Goal: Information Seeking & Learning: Learn about a topic

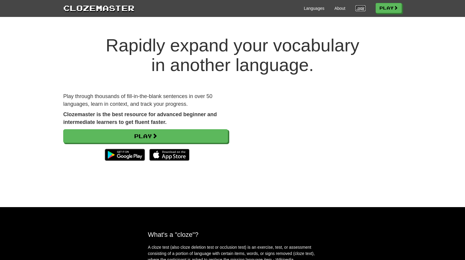
click at [362, 7] on link "Login" at bounding box center [360, 8] width 10 height 6
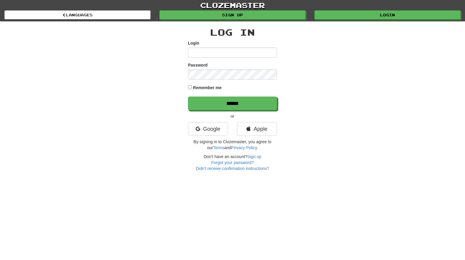
type input "**********"
click at [215, 129] on link "Google" at bounding box center [208, 129] width 40 height 14
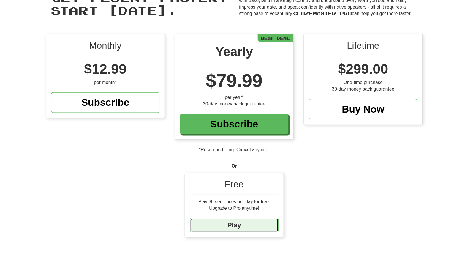
click at [256, 229] on link "Play" at bounding box center [233, 228] width 80 height 13
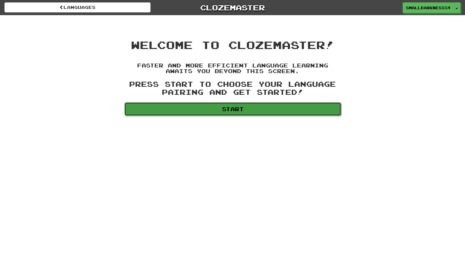
click at [253, 112] on link "Start" at bounding box center [232, 109] width 217 height 14
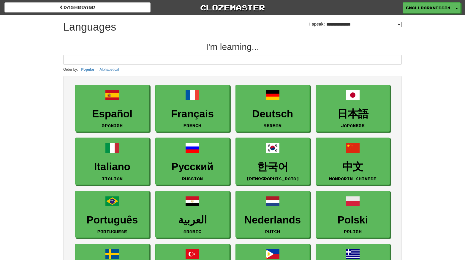
select select "*******"
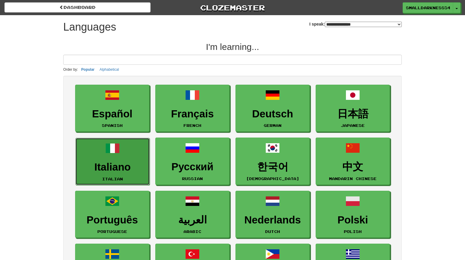
click at [126, 160] on link "Italiano Italian" at bounding box center [112, 161] width 74 height 47
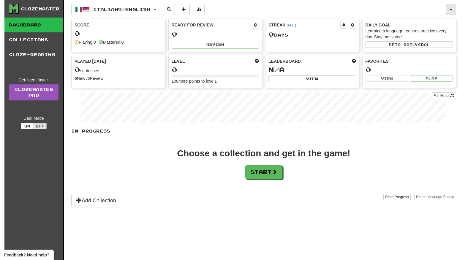
click at [449, 8] on button "button" at bounding box center [451, 9] width 10 height 11
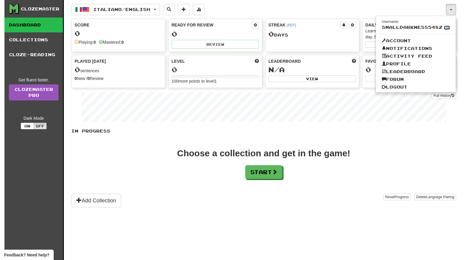
click at [447, 27] on link "Edit" at bounding box center [447, 28] width 6 height 4
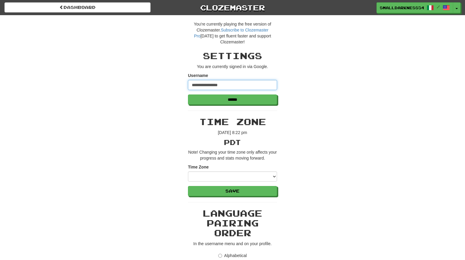
click at [226, 86] on input "**********" at bounding box center [232, 85] width 89 height 10
type input "*********"
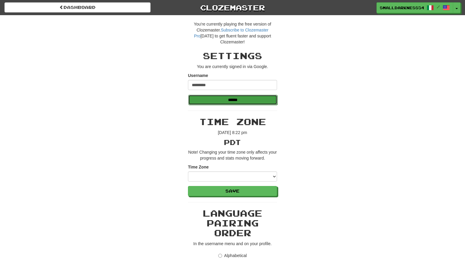
click at [223, 96] on input "******" at bounding box center [232, 100] width 89 height 10
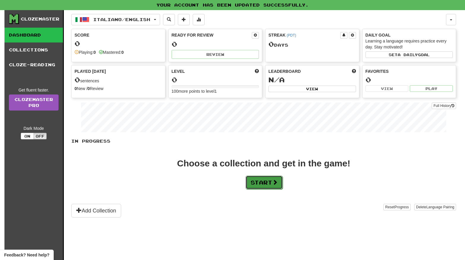
click at [253, 181] on button "Start" at bounding box center [263, 182] width 37 height 14
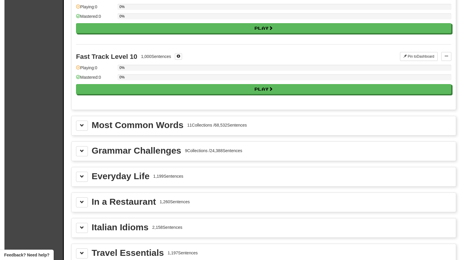
scroll to position [569, 0]
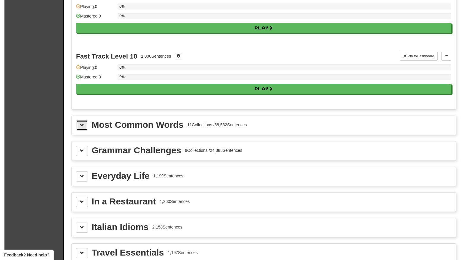
click at [83, 122] on button at bounding box center [82, 125] width 12 height 10
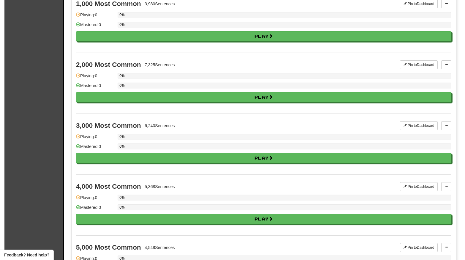
scroll to position [834, 0]
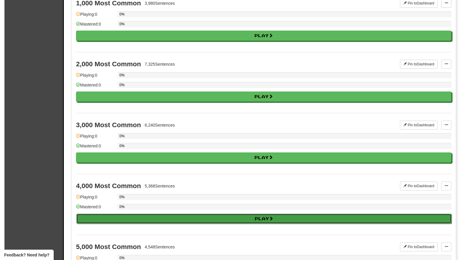
click at [115, 213] on button "Play" at bounding box center [263, 218] width 375 height 10
select select "**"
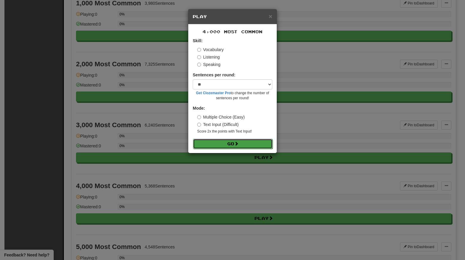
click at [231, 142] on button "Go" at bounding box center [233, 144] width 80 height 10
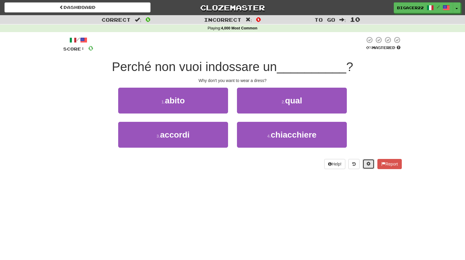
click at [367, 160] on button at bounding box center [368, 164] width 12 height 10
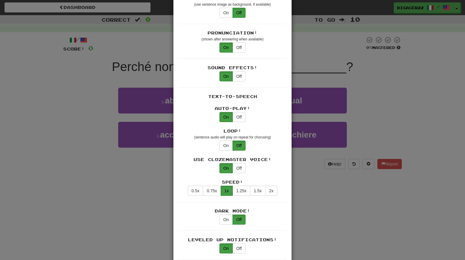
scroll to position [174, 0]
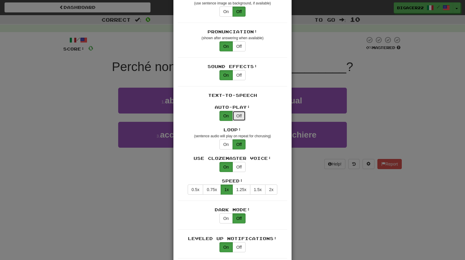
click at [238, 111] on button "Off" at bounding box center [238, 116] width 13 height 10
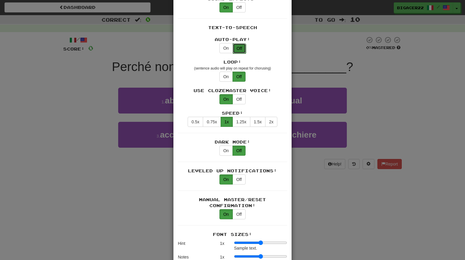
scroll to position [244, 0]
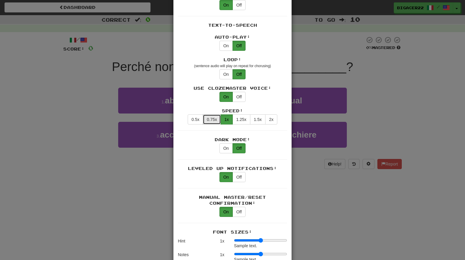
click at [214, 114] on button "0.75x" at bounding box center [212, 119] width 18 height 10
click at [228, 143] on button "On" at bounding box center [225, 148] width 13 height 10
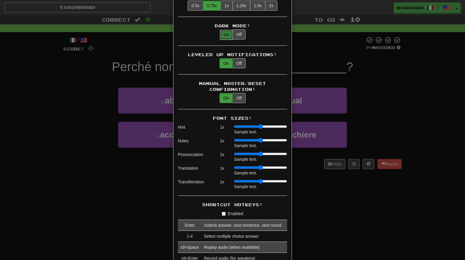
scroll to position [363, 0]
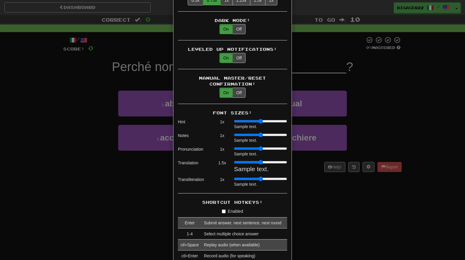
drag, startPoint x: 237, startPoint y: 153, endPoint x: 243, endPoint y: 151, distance: 5.8
type input "***"
click at [243, 160] on input "range" at bounding box center [260, 162] width 53 height 5
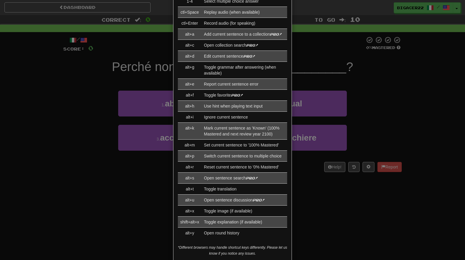
scroll to position [611, 0]
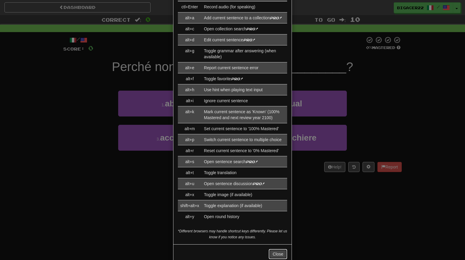
click at [276, 249] on button "Close" at bounding box center [278, 254] width 18 height 10
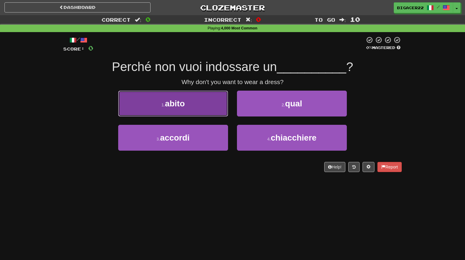
click at [181, 104] on span "abito" at bounding box center [175, 103] width 20 height 9
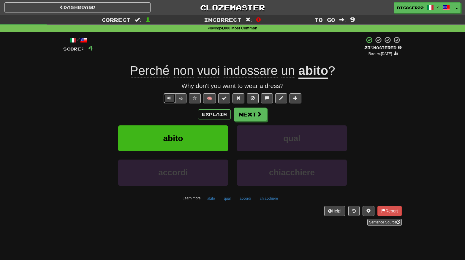
click at [171, 97] on span "Text-to-speech controls" at bounding box center [169, 98] width 4 height 4
click at [368, 210] on span at bounding box center [368, 210] width 4 height 4
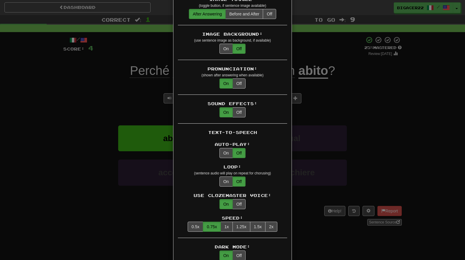
scroll to position [137, 0]
click at [225, 148] on button "On" at bounding box center [225, 153] width 13 height 10
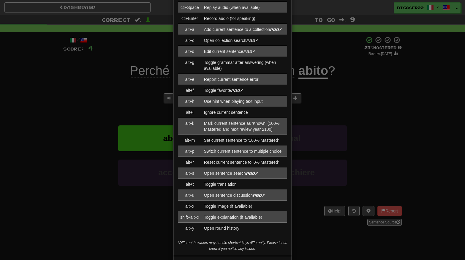
scroll to position [611, 0]
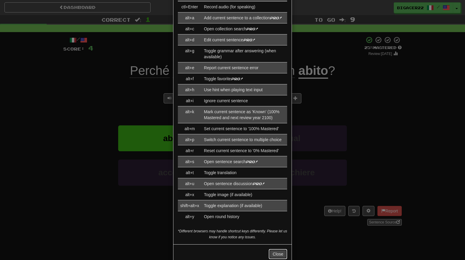
click at [280, 249] on button "Close" at bounding box center [278, 254] width 18 height 10
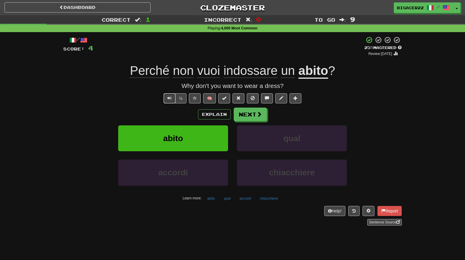
click at [169, 97] on span "Text-to-speech controls" at bounding box center [169, 98] width 4 height 4
click at [184, 97] on button "½" at bounding box center [180, 98] width 11 height 10
click at [170, 99] on span "Text-to-speech controls" at bounding box center [169, 98] width 4 height 4
click at [182, 96] on button "½" at bounding box center [180, 98] width 11 height 10
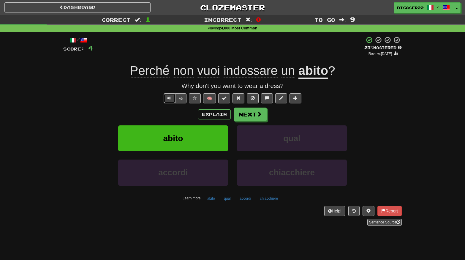
click at [168, 99] on span "Text-to-speech controls" at bounding box center [169, 98] width 4 height 4
click at [246, 116] on button "Next" at bounding box center [250, 115] width 33 height 14
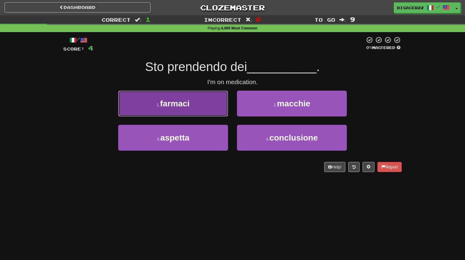
click at [204, 106] on button "1 . farmaci" at bounding box center [173, 104] width 110 height 26
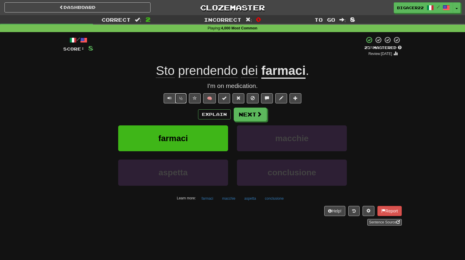
click at [183, 101] on button "½" at bounding box center [180, 98] width 11 height 10
click at [172, 99] on span "Text-to-speech controls" at bounding box center [169, 98] width 4 height 4
click at [245, 112] on button "Next" at bounding box center [250, 115] width 33 height 14
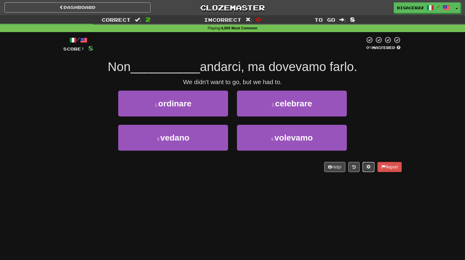
click at [369, 171] on button at bounding box center [368, 167] width 12 height 10
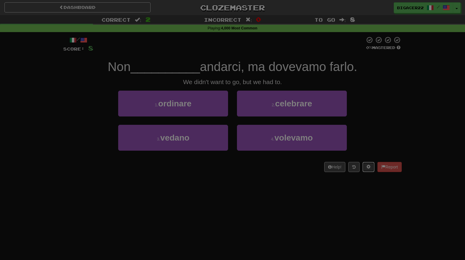
scroll to position [0, 0]
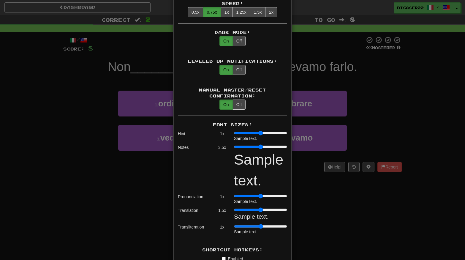
type input "***"
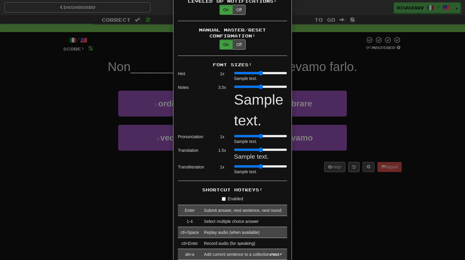
scroll to position [412, 0]
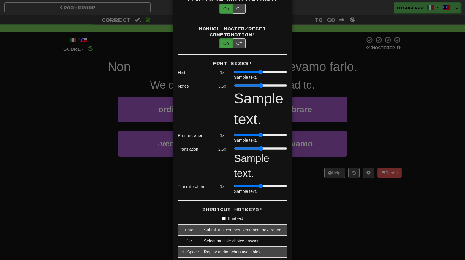
type input "***"
click at [257, 146] on input "range" at bounding box center [260, 148] width 53 height 5
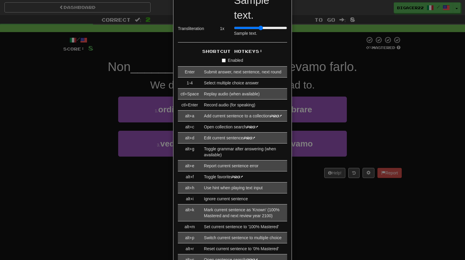
scroll to position [668, 0]
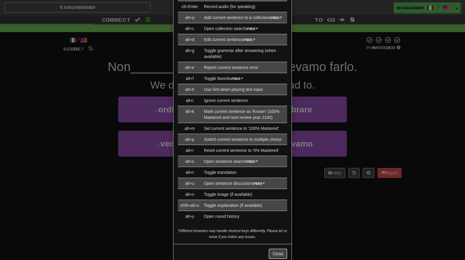
click at [276, 248] on button "Close" at bounding box center [278, 253] width 18 height 10
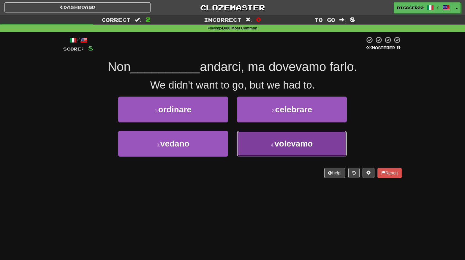
click at [301, 148] on button "4 . volevamo" at bounding box center [292, 144] width 110 height 26
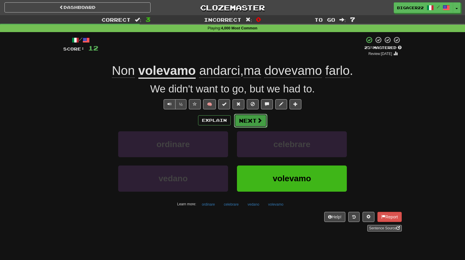
click at [255, 119] on button "Next" at bounding box center [250, 121] width 33 height 14
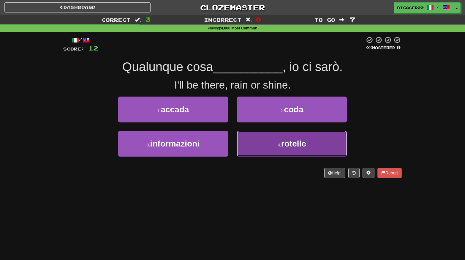
click at [333, 147] on button "4 . rotelle" at bounding box center [292, 144] width 110 height 26
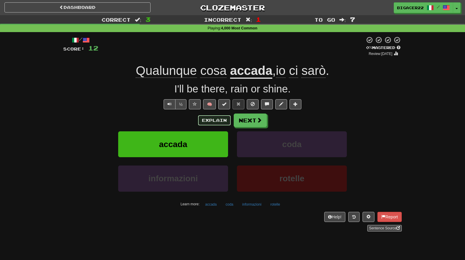
click at [215, 117] on button "Explain" at bounding box center [214, 120] width 33 height 10
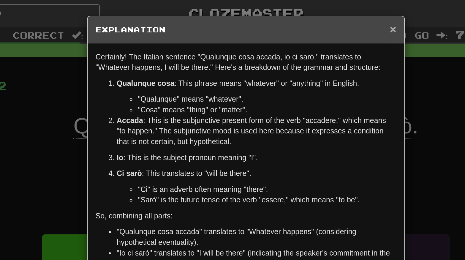
click at [313, 14] on span "×" at bounding box center [315, 16] width 4 height 7
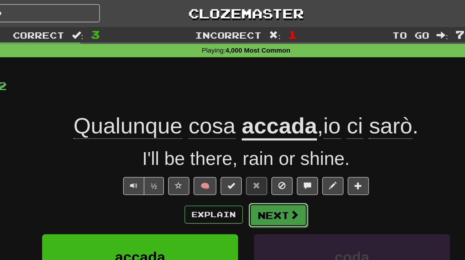
click at [249, 123] on button "Next" at bounding box center [250, 121] width 33 height 14
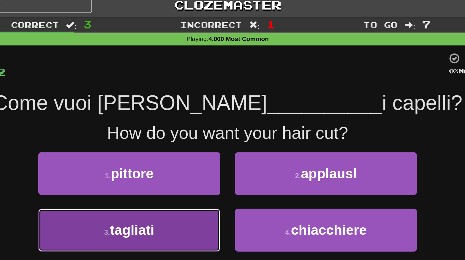
click at [140, 149] on button "3 . tagliati" at bounding box center [173, 144] width 110 height 26
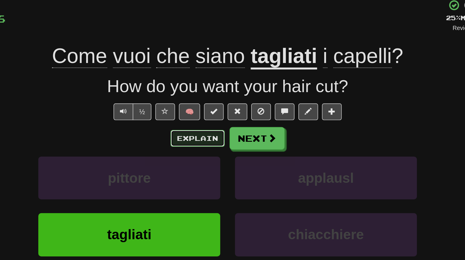
click at [223, 123] on button "Explain" at bounding box center [214, 120] width 33 height 10
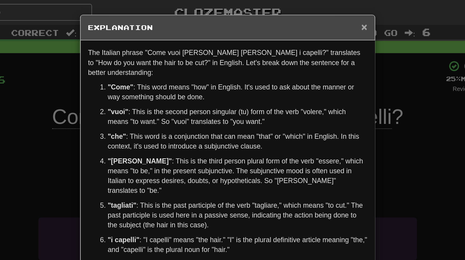
click at [315, 16] on span "×" at bounding box center [315, 16] width 4 height 7
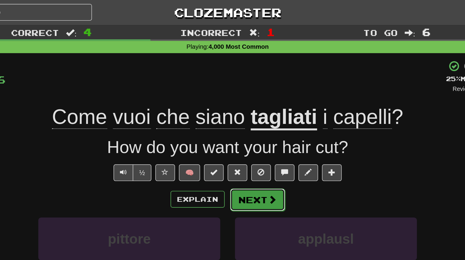
click at [257, 124] on button "Next" at bounding box center [250, 121] width 33 height 14
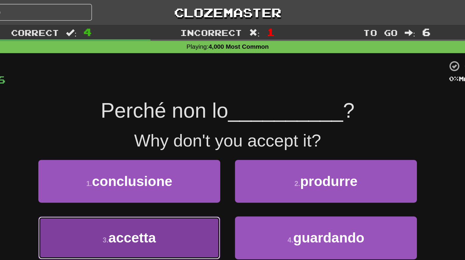
click at [140, 150] on button "3 . accetta" at bounding box center [173, 144] width 110 height 26
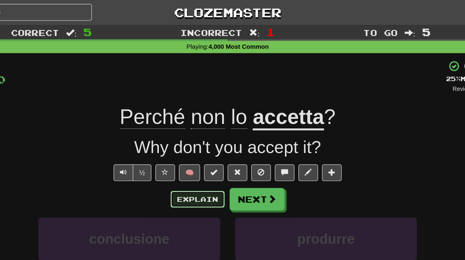
click at [217, 123] on button "Explain" at bounding box center [214, 120] width 33 height 10
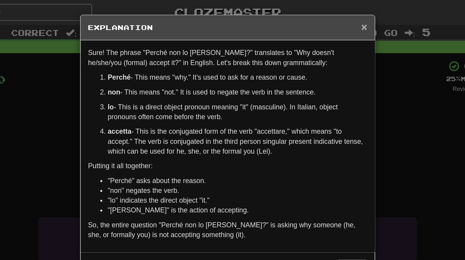
click at [315, 18] on span "×" at bounding box center [315, 16] width 4 height 7
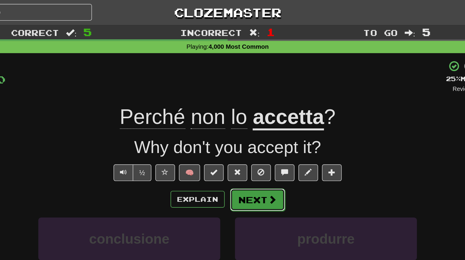
click at [257, 126] on button "Next" at bounding box center [250, 121] width 33 height 14
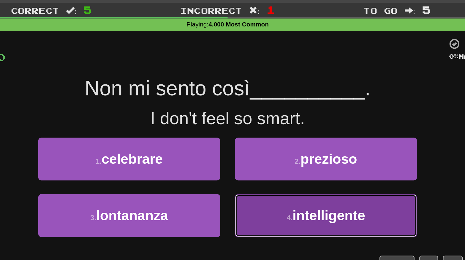
click at [322, 146] on button "4 . intelligente" at bounding box center [292, 144] width 110 height 26
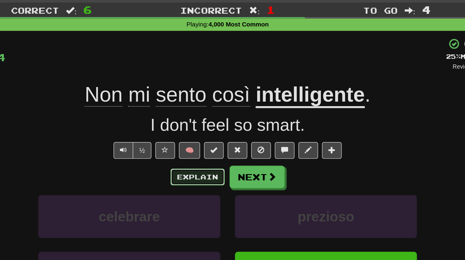
click at [208, 124] on button "Explain" at bounding box center [214, 120] width 33 height 10
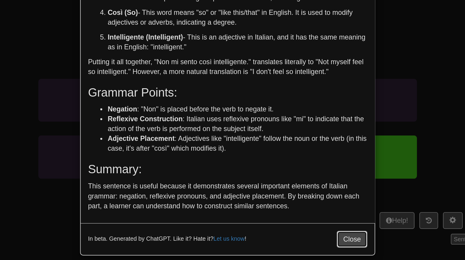
click at [313, 227] on button "Close" at bounding box center [307, 228] width 18 height 10
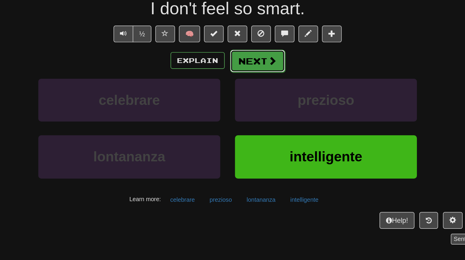
click at [257, 119] on span at bounding box center [259, 120] width 5 height 5
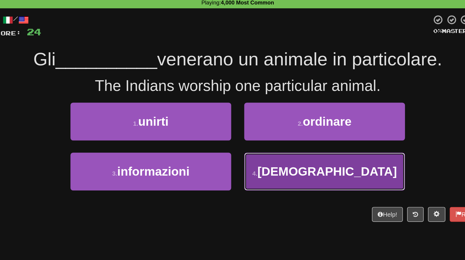
click at [327, 142] on button "4 . indiani" at bounding box center [292, 144] width 110 height 26
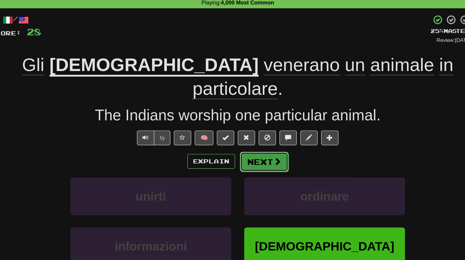
click at [259, 130] on button "Next" at bounding box center [250, 137] width 33 height 14
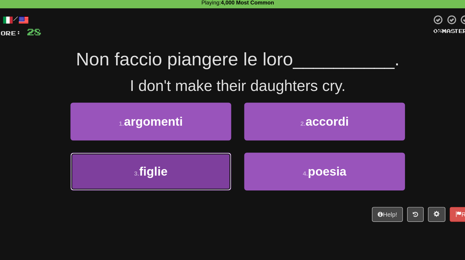
click at [149, 145] on button "3 . figlie" at bounding box center [173, 144] width 110 height 26
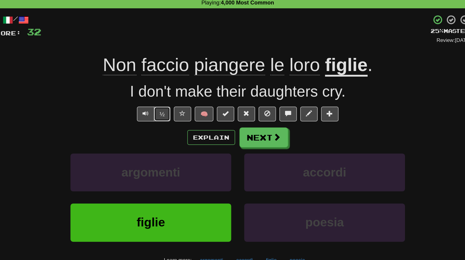
click at [181, 102] on button "½" at bounding box center [180, 104] width 11 height 10
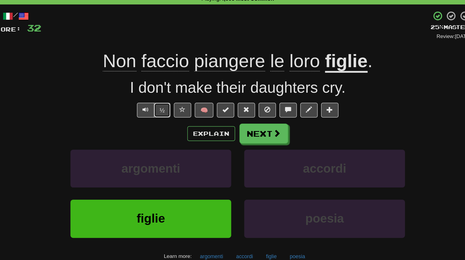
click at [183, 104] on button "½" at bounding box center [180, 104] width 11 height 10
click at [250, 121] on button "Next" at bounding box center [250, 121] width 33 height 14
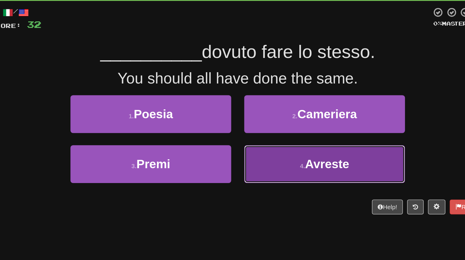
click at [298, 145] on span "Avreste" at bounding box center [293, 143] width 30 height 9
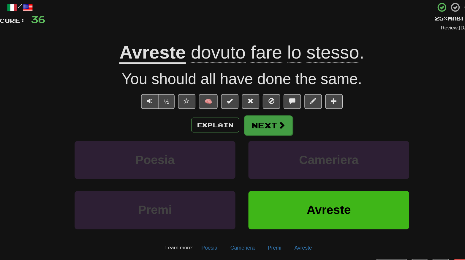
click at [253, 121] on button "Next" at bounding box center [250, 121] width 33 height 14
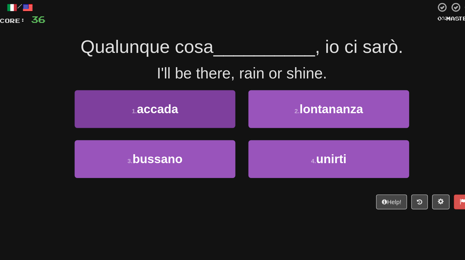
click at [191, 111] on button "1 . accada" at bounding box center [173, 109] width 110 height 26
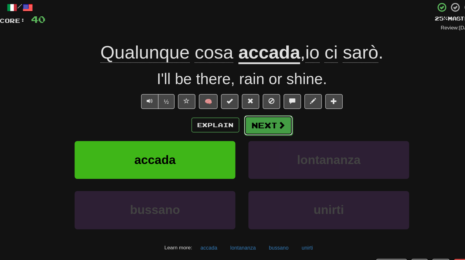
click at [251, 121] on button "Next" at bounding box center [250, 121] width 33 height 14
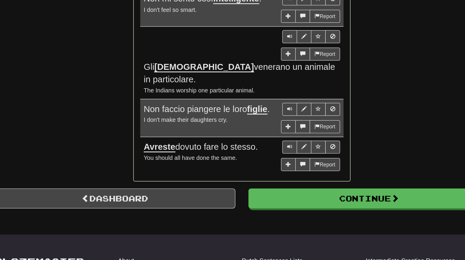
scroll to position [456, 0]
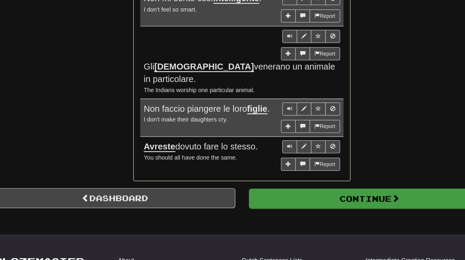
click at [339, 215] on span at bounding box center [337, 217] width 5 height 5
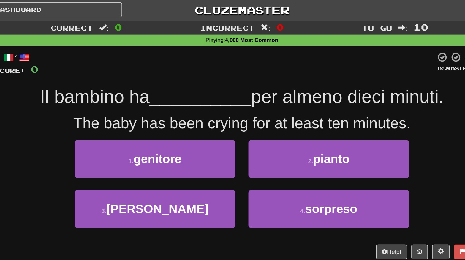
scroll to position [0, 0]
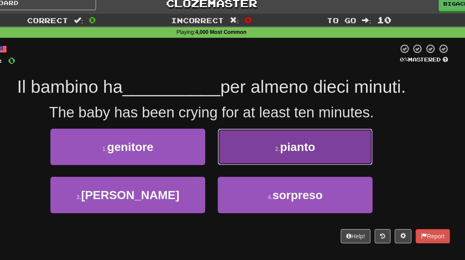
click at [326, 112] on button "2 . pianto" at bounding box center [292, 109] width 110 height 26
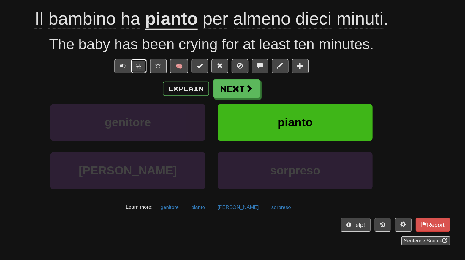
click at [180, 106] on button "½" at bounding box center [180, 104] width 11 height 10
click at [168, 107] on button "Text-to-speech controls" at bounding box center [170, 104] width 12 height 10
click at [257, 120] on span at bounding box center [259, 120] width 5 height 5
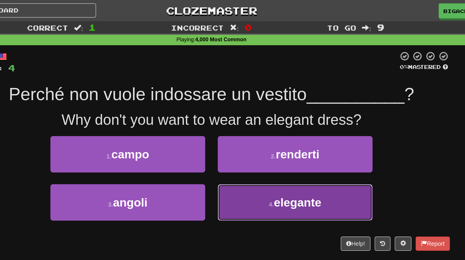
click at [306, 151] on button "4 . elegante" at bounding box center [292, 144] width 110 height 26
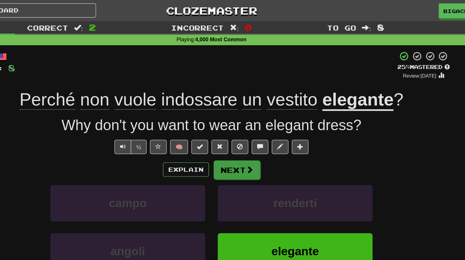
click at [261, 123] on button "Next" at bounding box center [250, 121] width 33 height 14
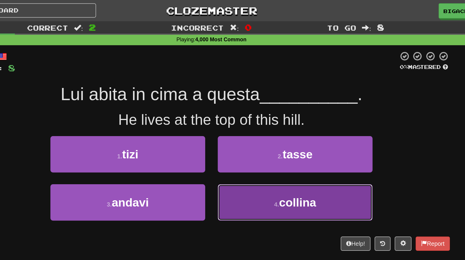
click at [290, 141] on span "collina" at bounding box center [293, 143] width 26 height 9
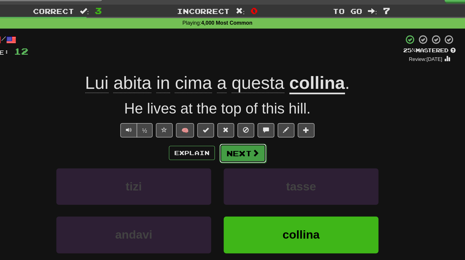
click at [257, 120] on span at bounding box center [259, 120] width 5 height 5
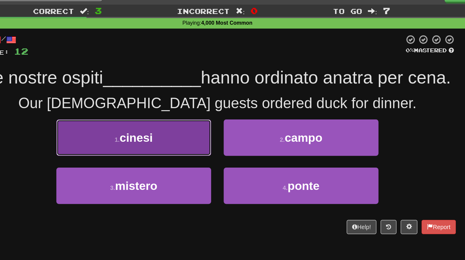
click at [142, 112] on button "1 . cinesi" at bounding box center [173, 109] width 110 height 26
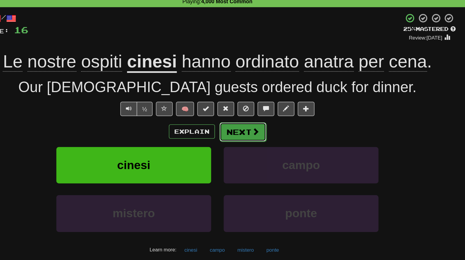
click at [253, 121] on button "Next" at bounding box center [250, 121] width 33 height 14
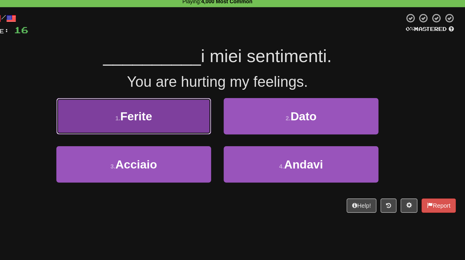
click at [144, 113] on button "1 . Ferite" at bounding box center [173, 109] width 110 height 26
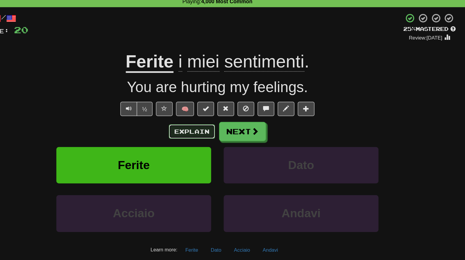
click at [221, 118] on button "Explain" at bounding box center [214, 120] width 33 height 10
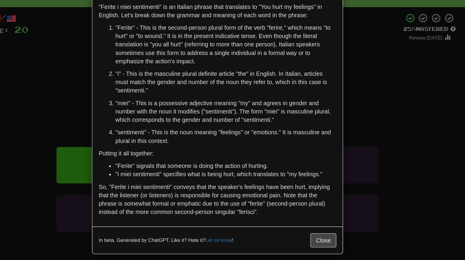
click at [408, 189] on div "× Explanation "Ferite i miei sentimenti" is an Italian phrase that translates t…" at bounding box center [232, 130] width 465 height 260
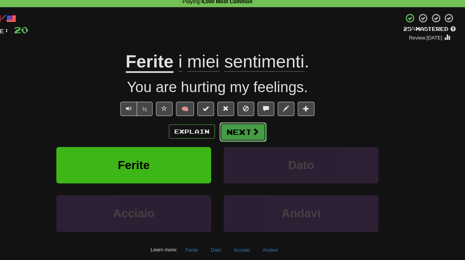
click at [257, 118] on span at bounding box center [259, 120] width 5 height 5
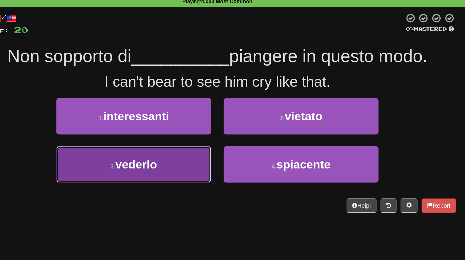
click at [149, 141] on button "3 . vederlo" at bounding box center [173, 144] width 110 height 26
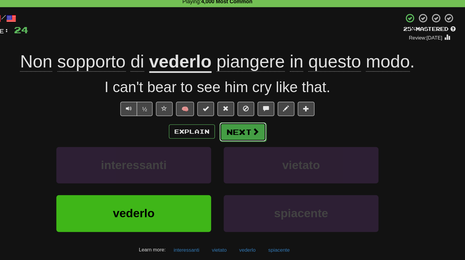
click at [247, 120] on button "Next" at bounding box center [250, 121] width 33 height 14
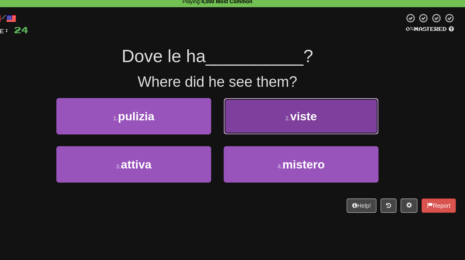
click at [337, 110] on button "2 . viste" at bounding box center [292, 109] width 110 height 26
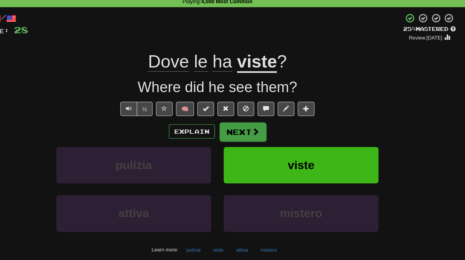
click at [259, 119] on span at bounding box center [259, 120] width 5 height 5
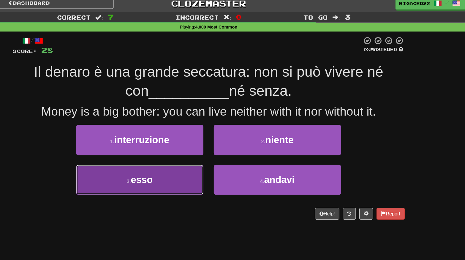
click at [145, 159] on button "3 . esso" at bounding box center [173, 160] width 110 height 26
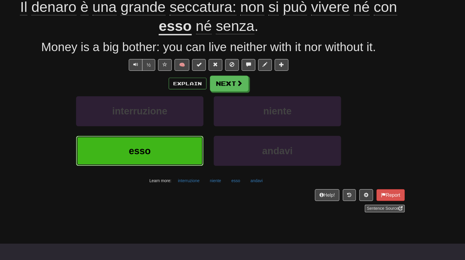
scroll to position [31, 0]
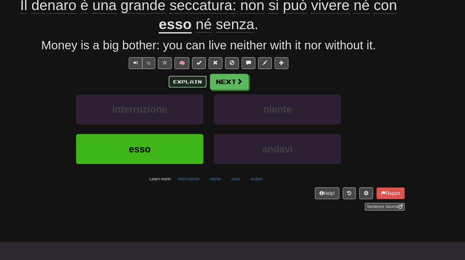
click at [205, 102] on button "Explain" at bounding box center [214, 106] width 33 height 10
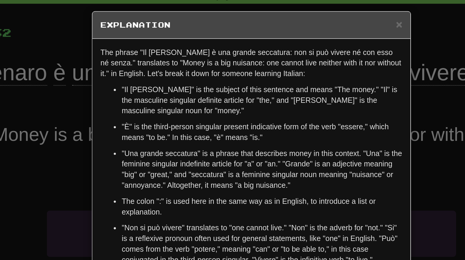
scroll to position [3, 0]
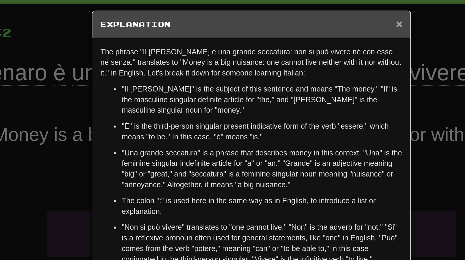
click at [316, 13] on span "×" at bounding box center [315, 13] width 4 height 7
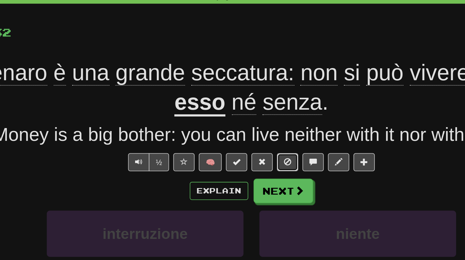
click at [253, 86] on button at bounding box center [253, 90] width 12 height 10
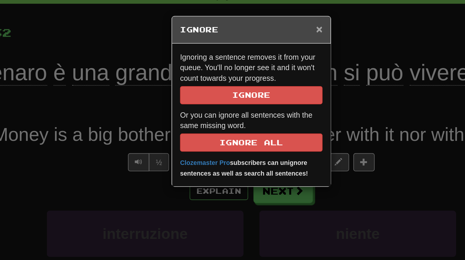
click at [271, 15] on span "×" at bounding box center [271, 16] width 4 height 7
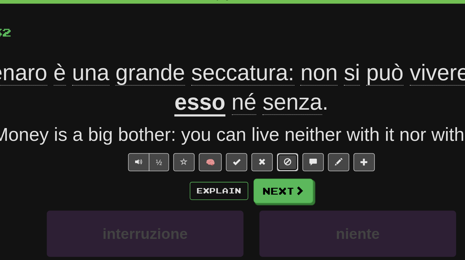
click at [256, 89] on button at bounding box center [253, 90] width 12 height 10
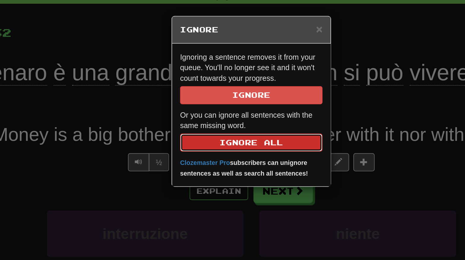
click at [256, 77] on button "Ignore All" at bounding box center [233, 80] width 80 height 10
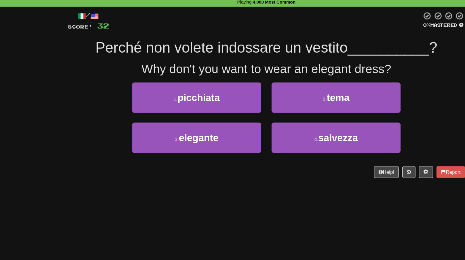
scroll to position [25, 0]
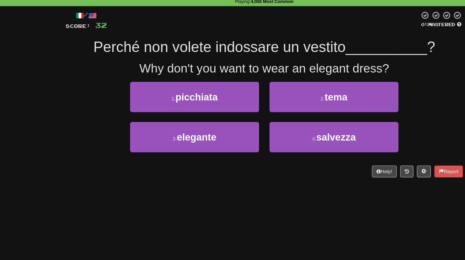
click at [360, 131] on div "3 . elegante 4 . salvezza" at bounding box center [232, 123] width 356 height 34
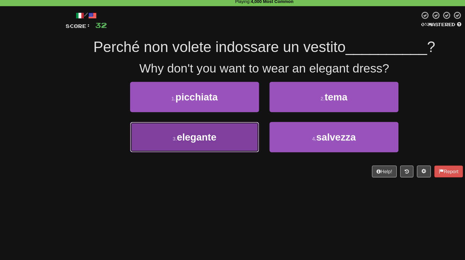
click at [130, 125] on button "3 . elegante" at bounding box center [173, 119] width 110 height 26
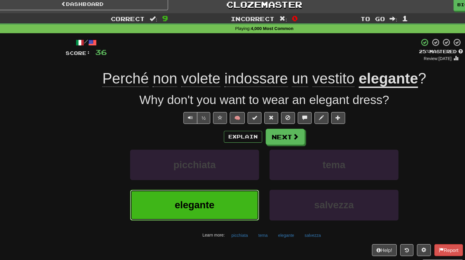
scroll to position [3, 0]
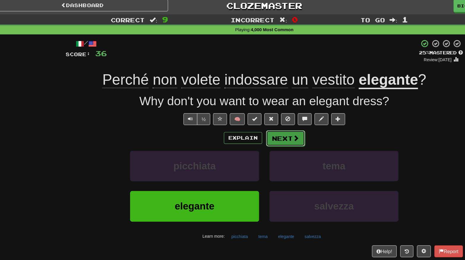
click at [243, 121] on button "Next" at bounding box center [250, 118] width 33 height 14
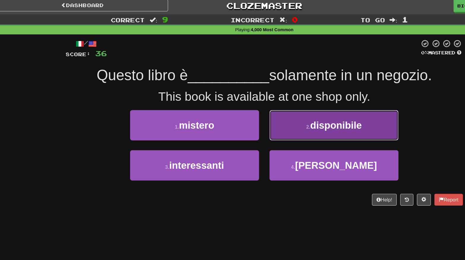
click at [328, 108] on button "2 . disponibile" at bounding box center [292, 107] width 110 height 26
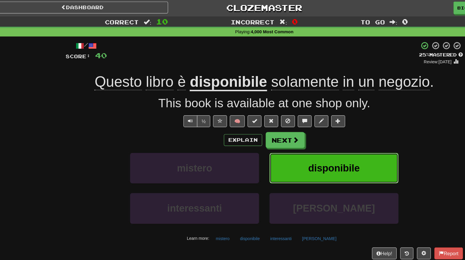
scroll to position [0, 0]
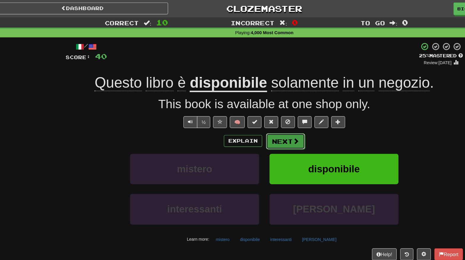
click at [248, 119] on button "Next" at bounding box center [250, 120] width 33 height 14
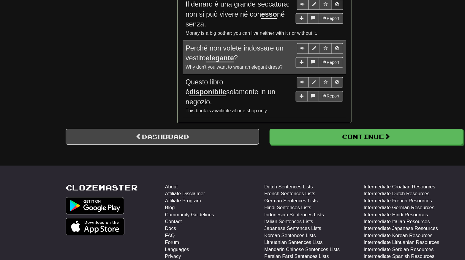
scroll to position [527, 0]
click at [85, 139] on link "Dashboard" at bounding box center [145, 146] width 165 height 14
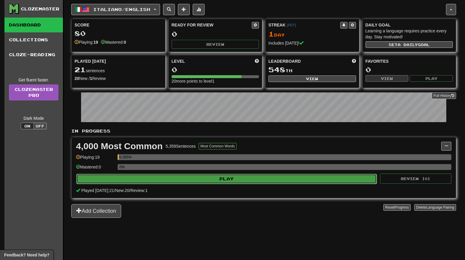
click at [96, 181] on button "Play" at bounding box center [226, 179] width 300 height 10
select select "**"
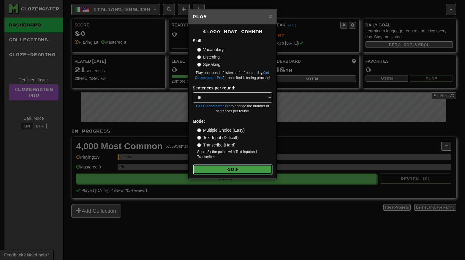
click at [213, 172] on button "Go" at bounding box center [233, 169] width 80 height 10
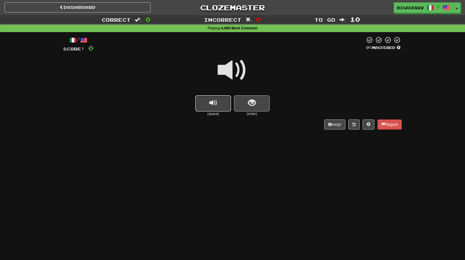
click at [212, 101] on span "replay audio" at bounding box center [213, 103] width 8 height 8
click at [213, 110] on button "replay audio" at bounding box center [213, 103] width 36 height 16
click at [207, 102] on button "replay audio" at bounding box center [213, 103] width 36 height 16
click at [254, 100] on span "show sentence" at bounding box center [252, 103] width 8 height 8
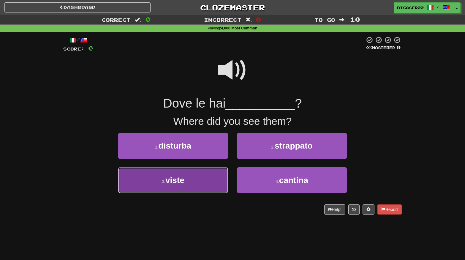
click at [185, 186] on button "3 . viste" at bounding box center [173, 180] width 110 height 26
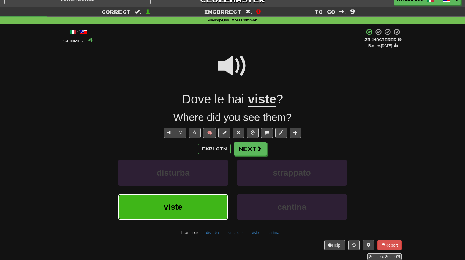
scroll to position [14, 0]
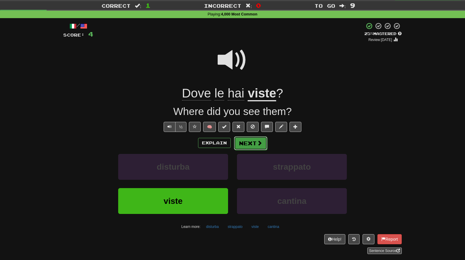
click at [259, 142] on span at bounding box center [259, 142] width 5 height 5
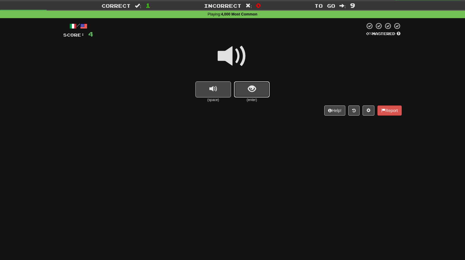
click at [252, 88] on span "show sentence" at bounding box center [252, 89] width 8 height 8
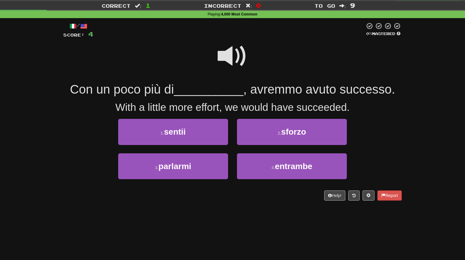
click at [234, 57] on span at bounding box center [233, 56] width 30 height 30
click at [231, 57] on span at bounding box center [233, 56] width 30 height 30
click at [226, 62] on span at bounding box center [233, 56] width 30 height 30
click at [224, 64] on span at bounding box center [233, 56] width 30 height 30
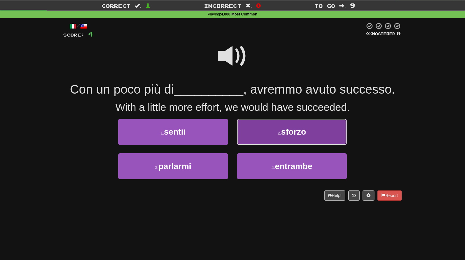
click at [313, 133] on button "2 . sforzo" at bounding box center [292, 132] width 110 height 26
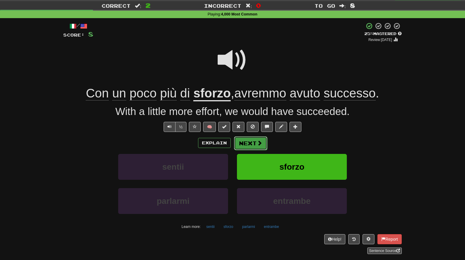
click at [257, 144] on span at bounding box center [259, 142] width 5 height 5
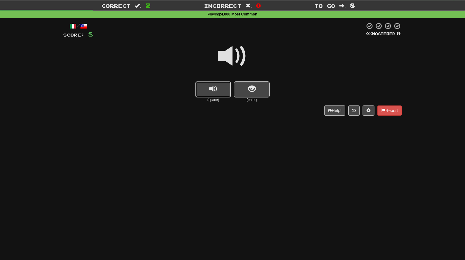
click at [215, 93] on button "replay audio" at bounding box center [213, 89] width 36 height 16
click at [227, 95] on button "replay audio" at bounding box center [213, 89] width 36 height 16
click at [254, 89] on span "show sentence" at bounding box center [252, 89] width 8 height 8
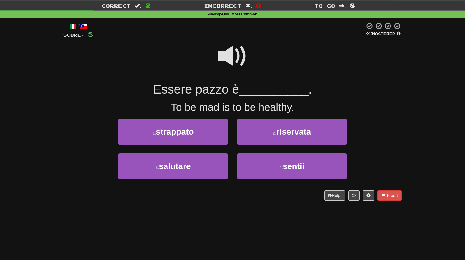
click at [239, 60] on span at bounding box center [233, 56] width 30 height 30
click at [240, 61] on span at bounding box center [233, 56] width 30 height 30
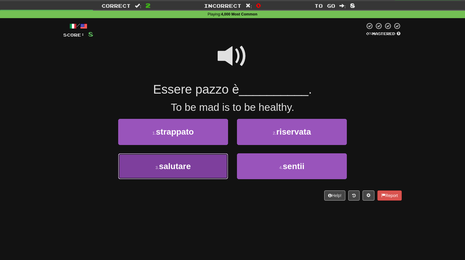
click at [207, 175] on button "3 . salutare" at bounding box center [173, 166] width 110 height 26
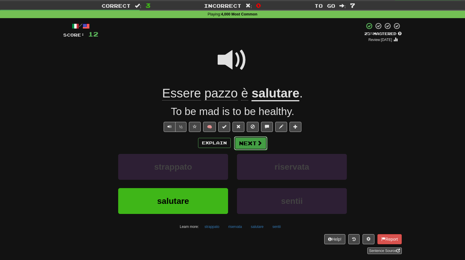
click at [252, 148] on button "Next" at bounding box center [250, 143] width 33 height 14
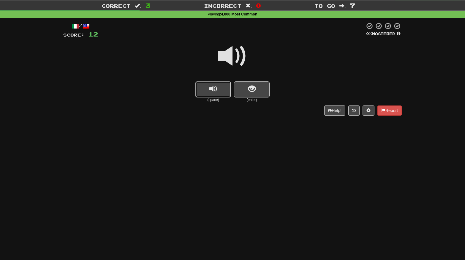
click at [222, 96] on button "replay audio" at bounding box center [213, 89] width 36 height 16
click at [218, 96] on button "replay audio" at bounding box center [213, 89] width 36 height 16
click at [255, 93] on button "show sentence" at bounding box center [252, 89] width 36 height 16
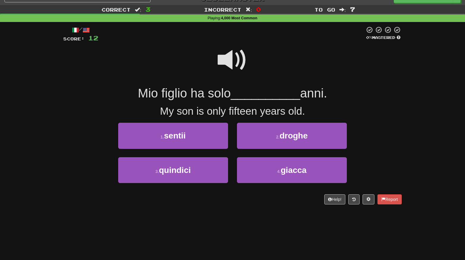
scroll to position [3, 0]
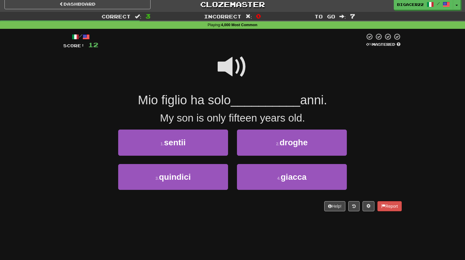
click at [237, 63] on span at bounding box center [233, 67] width 30 height 30
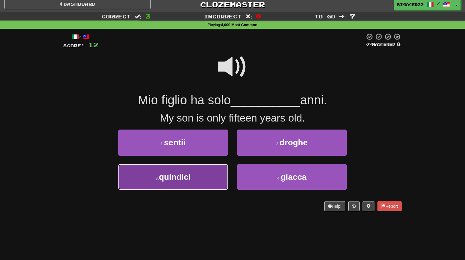
click at [198, 184] on button "3 . quindici" at bounding box center [173, 177] width 110 height 26
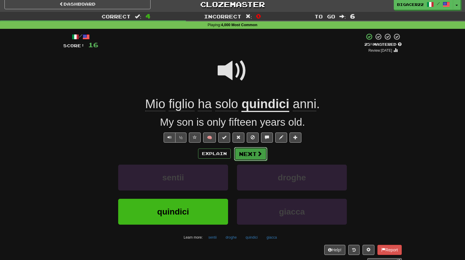
click at [257, 155] on span at bounding box center [259, 153] width 5 height 5
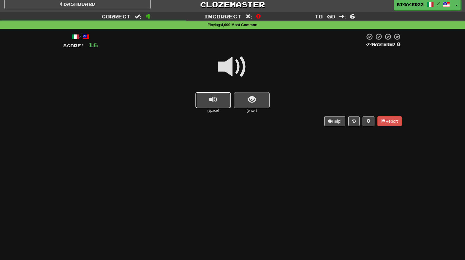
click at [218, 106] on button "replay audio" at bounding box center [213, 100] width 36 height 16
click at [217, 105] on button "replay audio" at bounding box center [213, 100] width 36 height 16
click at [220, 104] on button "replay audio" at bounding box center [213, 100] width 36 height 16
click at [255, 102] on span "show sentence" at bounding box center [252, 100] width 8 height 8
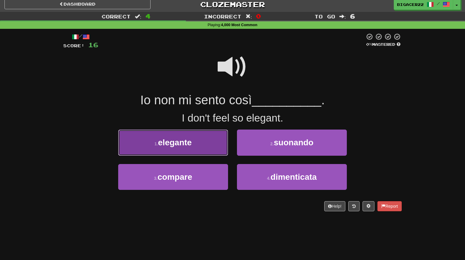
click at [209, 151] on button "1 . elegante" at bounding box center [173, 142] width 110 height 26
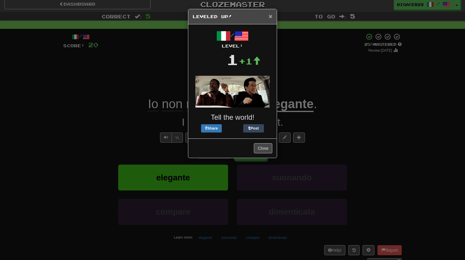
click at [269, 18] on span "×" at bounding box center [271, 16] width 4 height 7
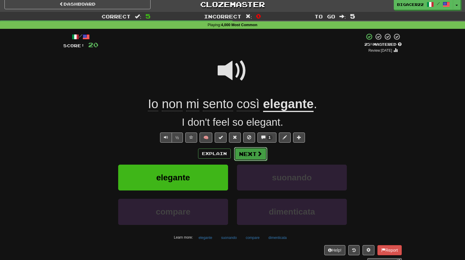
click at [259, 159] on button "Next" at bounding box center [250, 154] width 33 height 14
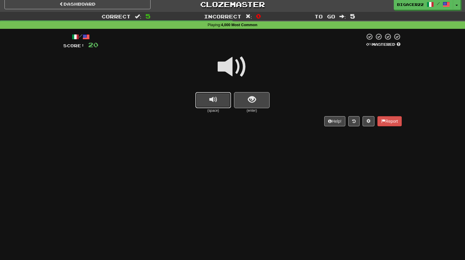
click at [207, 107] on button "replay audio" at bounding box center [213, 100] width 36 height 16
click at [253, 101] on span "show sentence" at bounding box center [252, 100] width 8 height 8
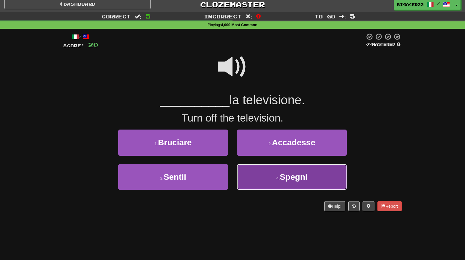
click at [302, 180] on span "Spegni" at bounding box center [294, 176] width 28 height 9
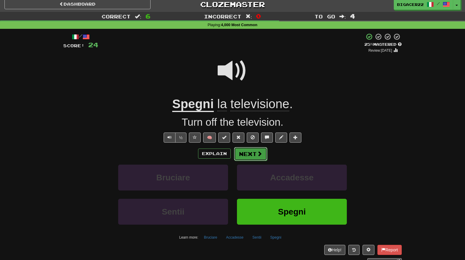
click at [257, 158] on button "Next" at bounding box center [250, 154] width 33 height 14
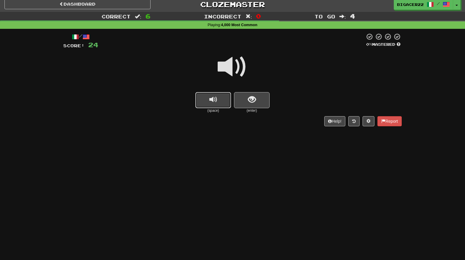
click at [221, 104] on button "replay audio" at bounding box center [213, 100] width 36 height 16
click at [254, 107] on button "show sentence" at bounding box center [252, 100] width 36 height 16
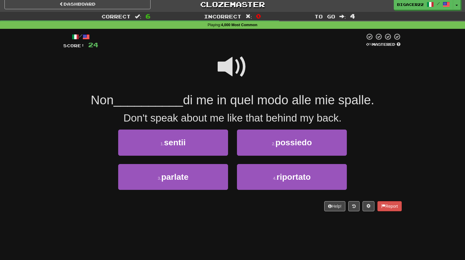
click at [237, 73] on span at bounding box center [233, 67] width 30 height 30
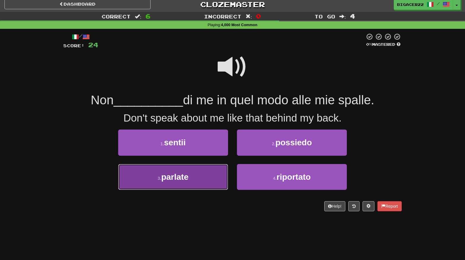
click at [205, 187] on button "3 . parlate" at bounding box center [173, 177] width 110 height 26
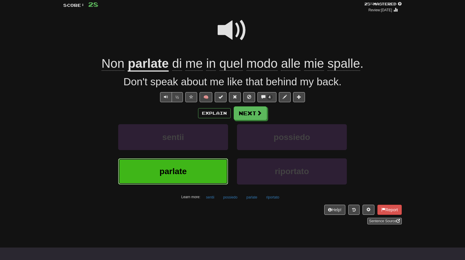
scroll to position [45, 0]
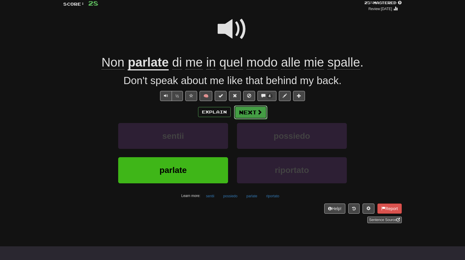
click at [256, 116] on button "Next" at bounding box center [250, 112] width 33 height 14
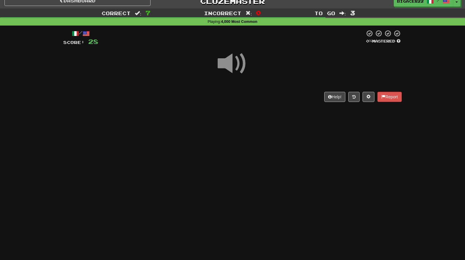
scroll to position [6, 0]
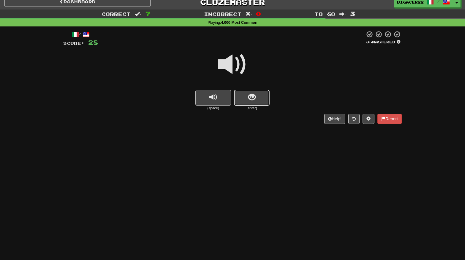
click at [257, 104] on button "show sentence" at bounding box center [252, 98] width 36 height 16
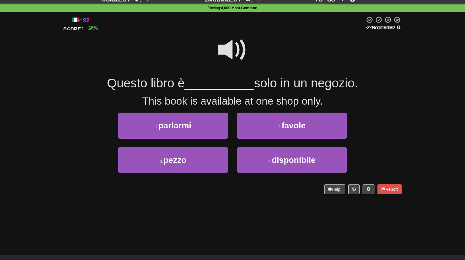
scroll to position [21, 0]
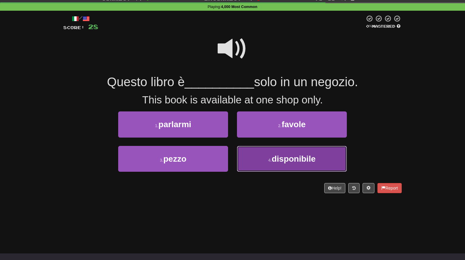
click at [283, 160] on span "disponibile" at bounding box center [294, 158] width 44 height 9
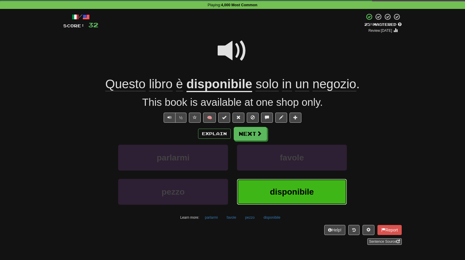
scroll to position [24, 0]
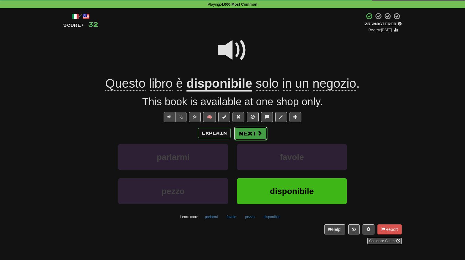
click at [258, 130] on span at bounding box center [259, 132] width 5 height 5
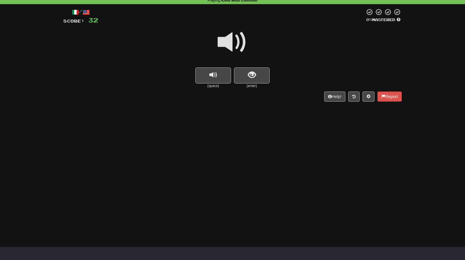
scroll to position [29, 0]
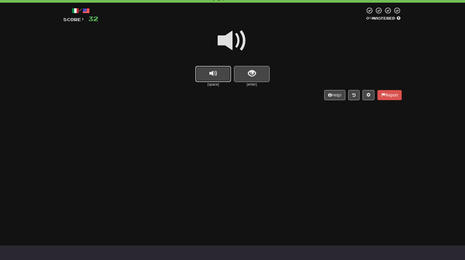
click at [211, 78] on button "replay audio" at bounding box center [213, 74] width 36 height 16
click at [213, 76] on span "replay audio" at bounding box center [213, 73] width 8 height 8
click at [255, 74] on span "show sentence" at bounding box center [252, 73] width 8 height 8
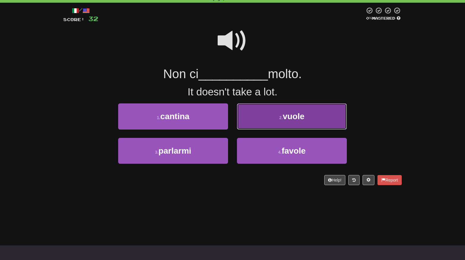
click at [291, 118] on span "vuole" at bounding box center [294, 116] width 22 height 9
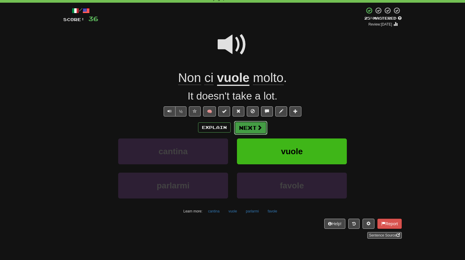
click at [255, 129] on button "Next" at bounding box center [250, 128] width 33 height 14
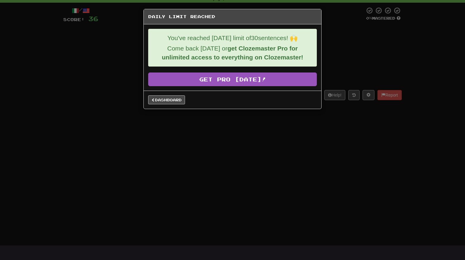
click at [254, 162] on div "Daily Limit Reached You've reached today's limit of 30 sentences! 🙌 Come back t…" at bounding box center [232, 130] width 465 height 260
click at [253, 164] on div "Daily Limit Reached You've reached today's limit of 30 sentences! 🙌 Come back t…" at bounding box center [232, 130] width 465 height 260
click at [165, 103] on link "Dashboard" at bounding box center [166, 99] width 37 height 9
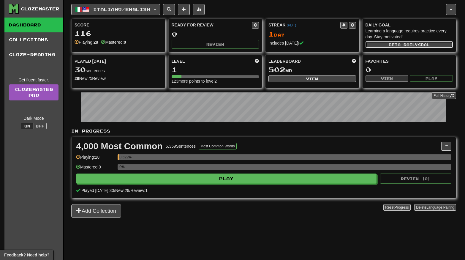
click at [437, 46] on button "Set a daily goal" at bounding box center [409, 44] width 88 height 7
